Goal: Communication & Community: Participate in discussion

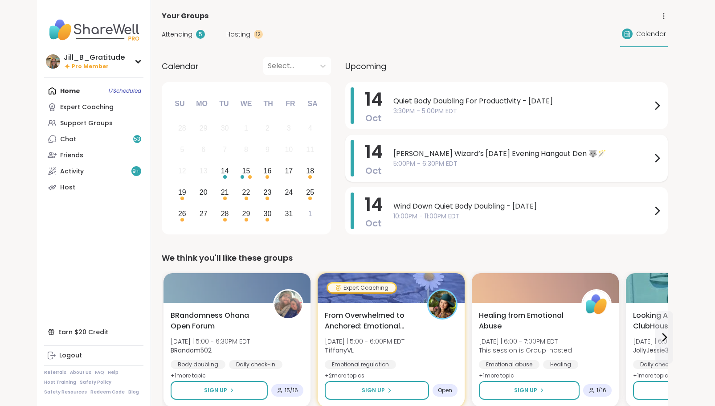
click at [486, 164] on span "5:00PM - 6:30PM EDT" at bounding box center [522, 163] width 258 height 9
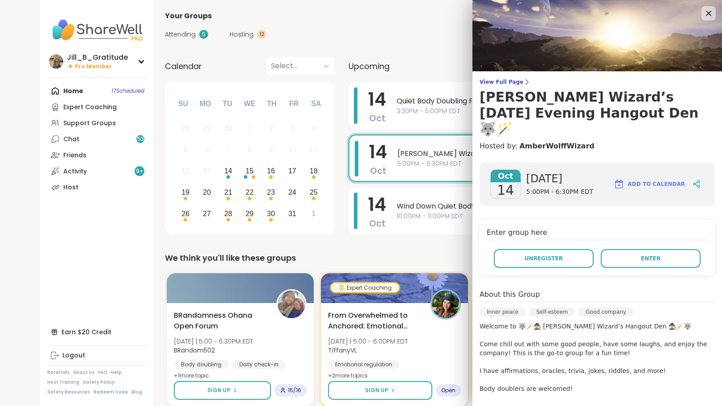
scroll to position [134, 0]
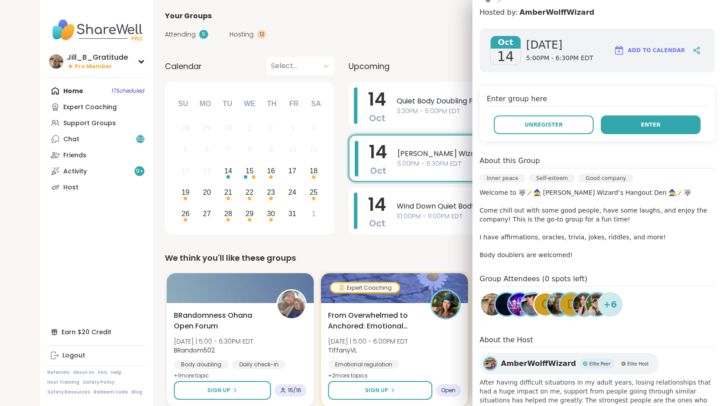
click at [630, 115] on button "Enter" at bounding box center [651, 124] width 100 height 19
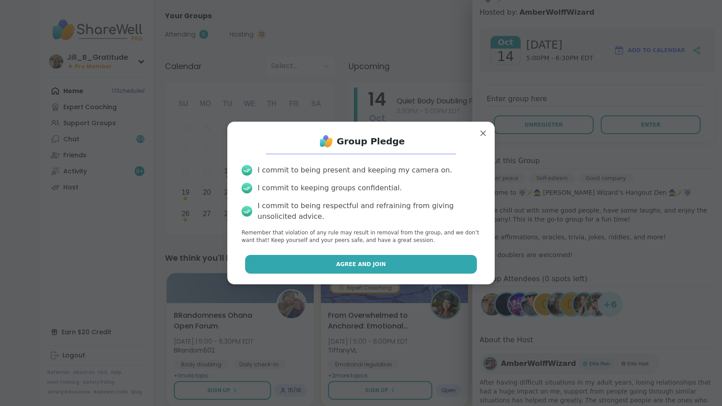
click at [401, 266] on button "Agree and Join" at bounding box center [361, 264] width 232 height 19
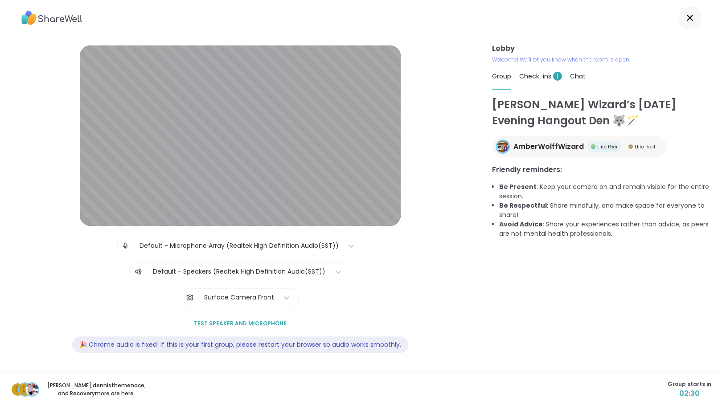
click at [537, 74] on span "Check-ins 1" at bounding box center [540, 76] width 43 height 9
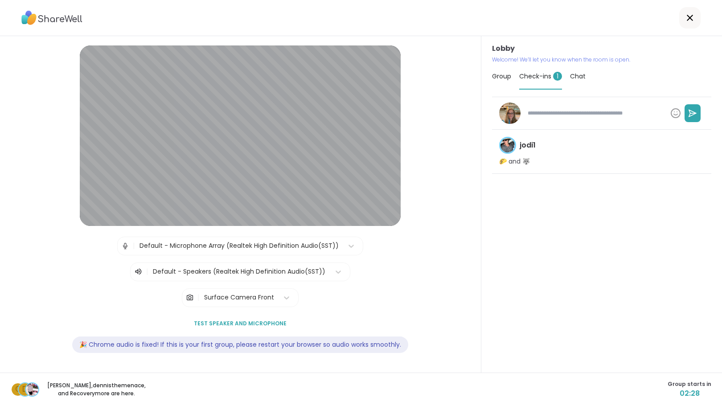
type textarea "*"
click at [570, 76] on span "Chat" at bounding box center [578, 76] width 16 height 9
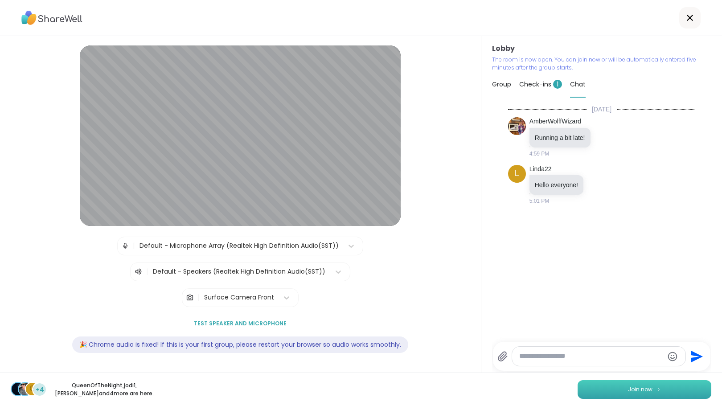
click at [639, 397] on button "Join now" at bounding box center [644, 389] width 134 height 19
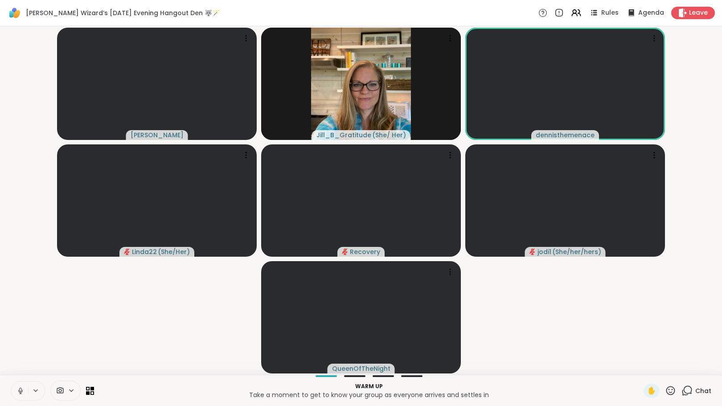
drag, startPoint x: 24, startPoint y: 391, endPoint x: 28, endPoint y: 392, distance: 4.8
click at [24, 391] on icon at bounding box center [20, 391] width 8 height 8
